Goal: Communication & Community: Answer question/provide support

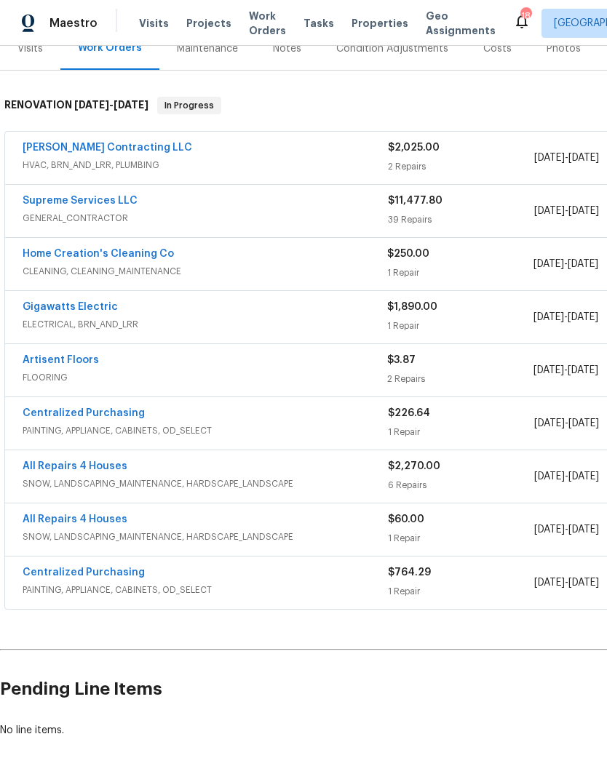
scroll to position [193, 0]
click at [105, 303] on link "Gigawatts Electric" at bounding box center [70, 308] width 95 height 10
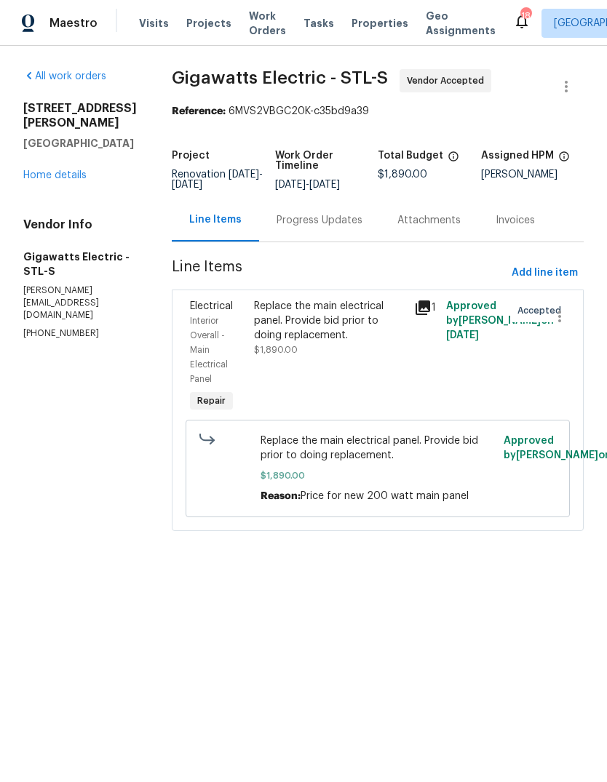
click at [350, 220] on div "Progress Updates" at bounding box center [320, 220] width 86 height 15
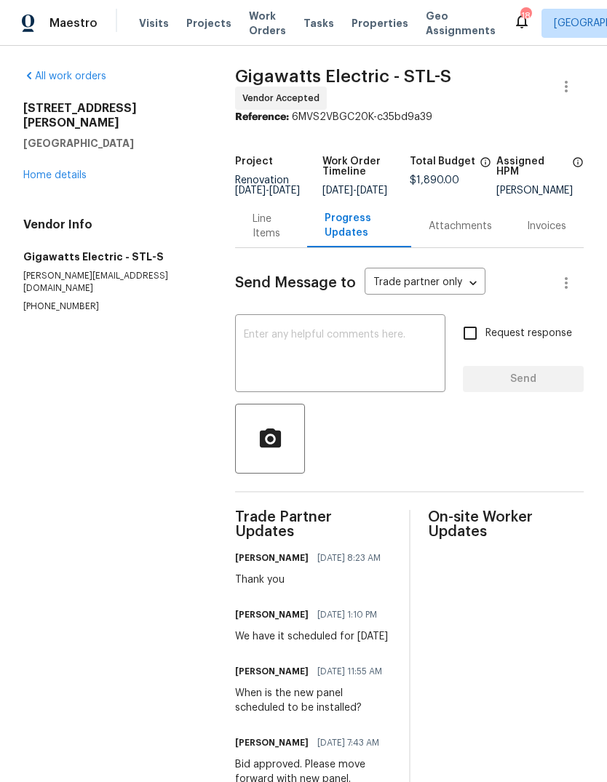
click at [352, 358] on textarea at bounding box center [340, 355] width 193 height 51
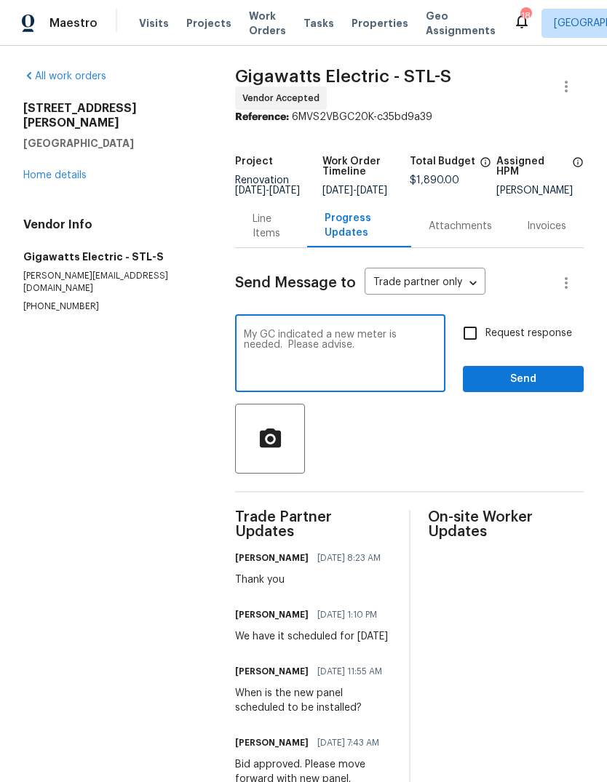
type textarea "My GC indicated a new meter is needed. Please advise."
click at [542, 338] on span "Request response" at bounding box center [528, 333] width 87 height 15
click at [485, 338] on input "Request response" at bounding box center [470, 333] width 31 height 31
checkbox input "true"
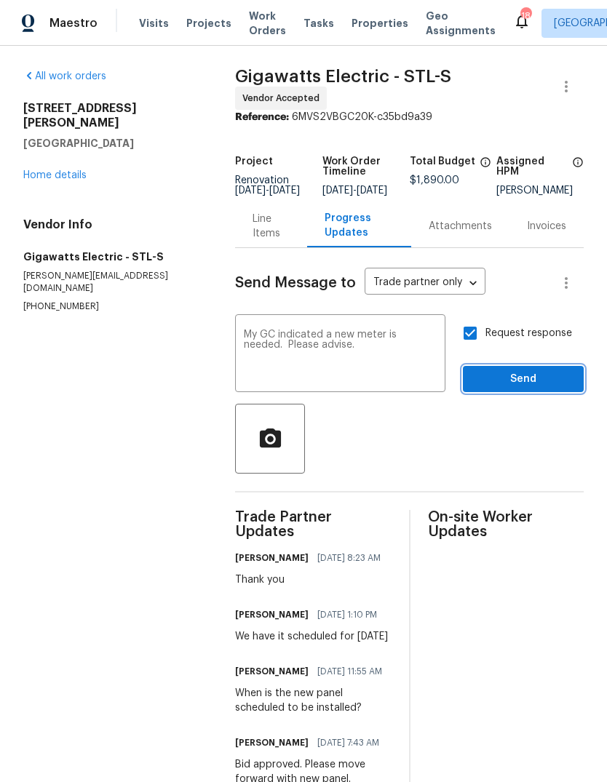
click at [552, 389] on span "Send" at bounding box center [523, 379] width 98 height 18
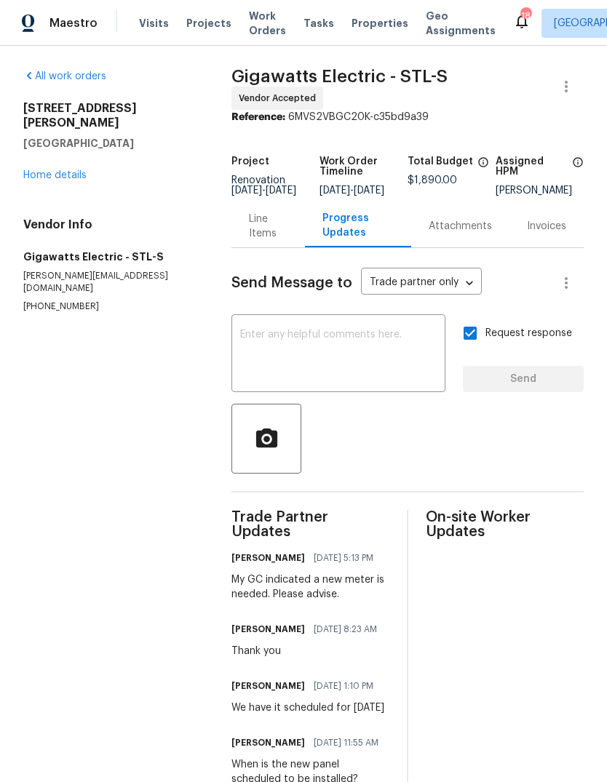
click at [41, 170] on link "Home details" at bounding box center [54, 175] width 63 height 10
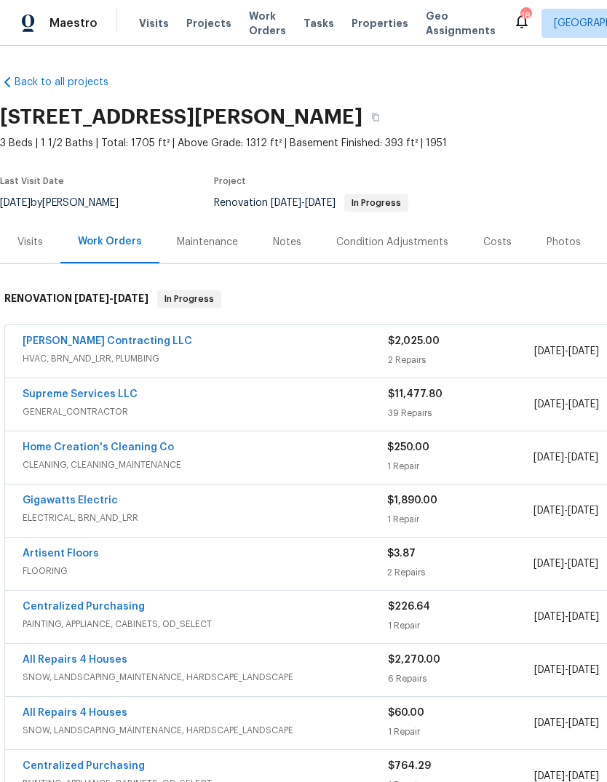
click at [584, 553] on div "[DATE] - [DATE]" at bounding box center [606, 563] width 146 height 35
